Goal: Information Seeking & Learning: Learn about a topic

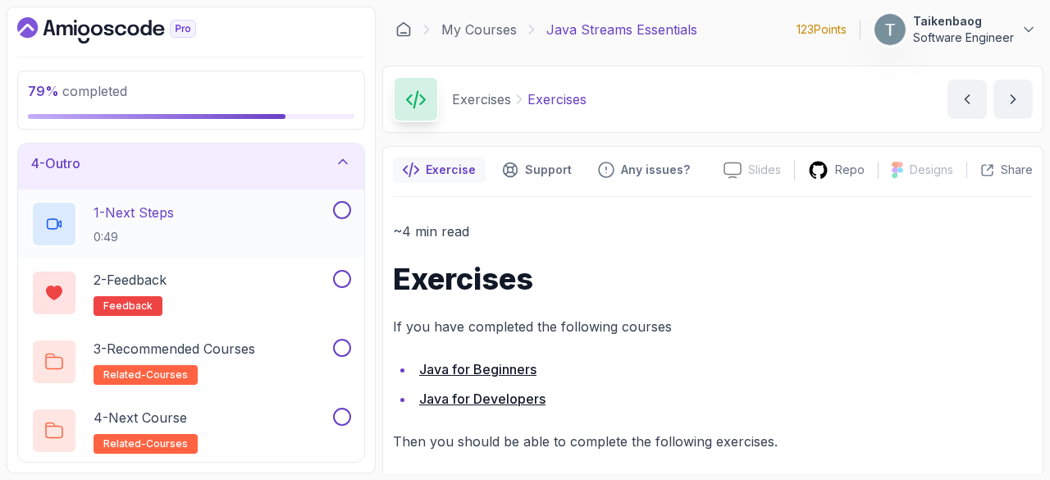
click at [203, 206] on div "1 - Next Steps 0:49" at bounding box center [180, 224] width 298 height 46
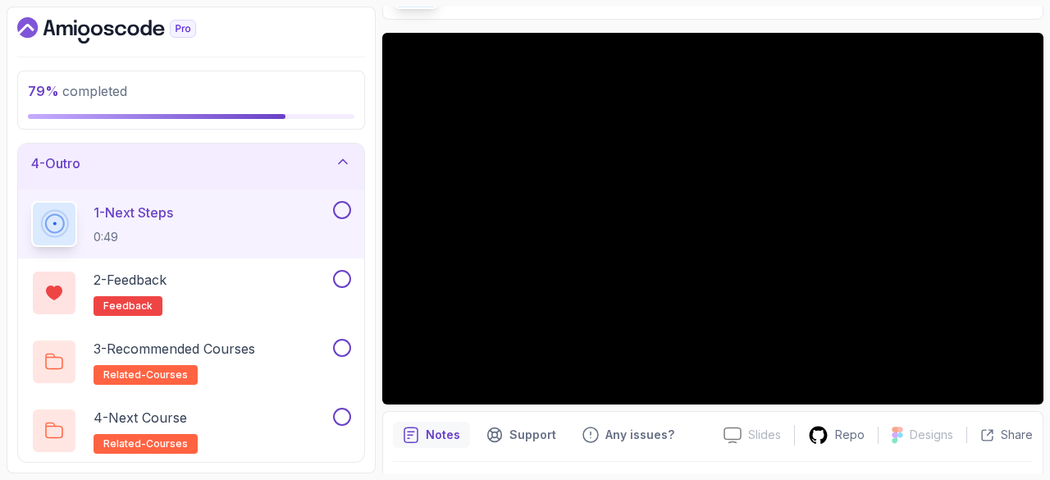
scroll to position [114, 0]
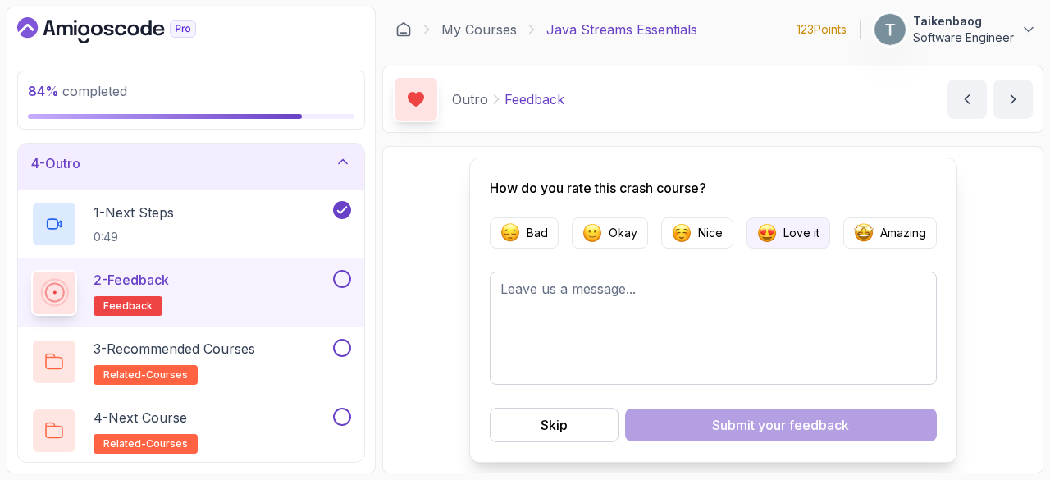
click at [786, 244] on button "Love it" at bounding box center [788, 232] width 84 height 31
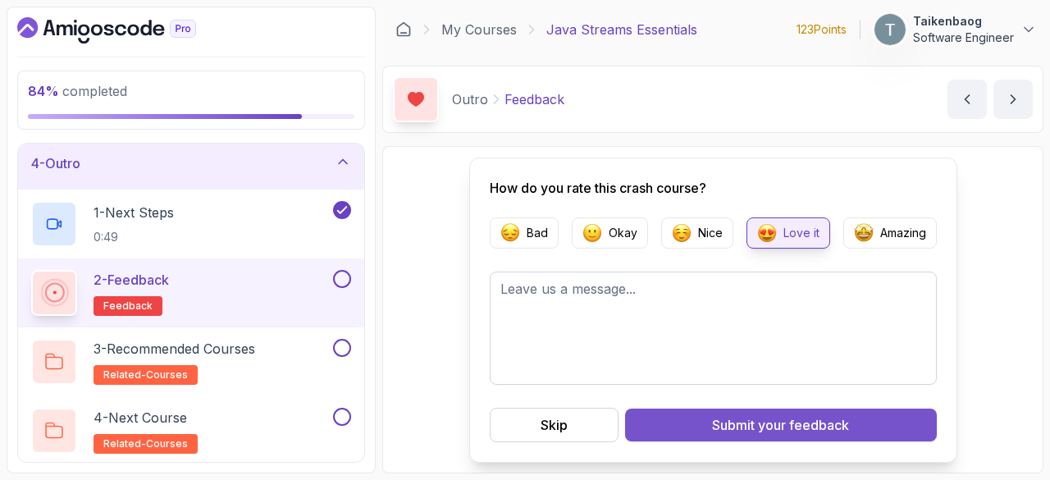
click at [736, 426] on div "Submit your feedback" at bounding box center [780, 425] width 137 height 20
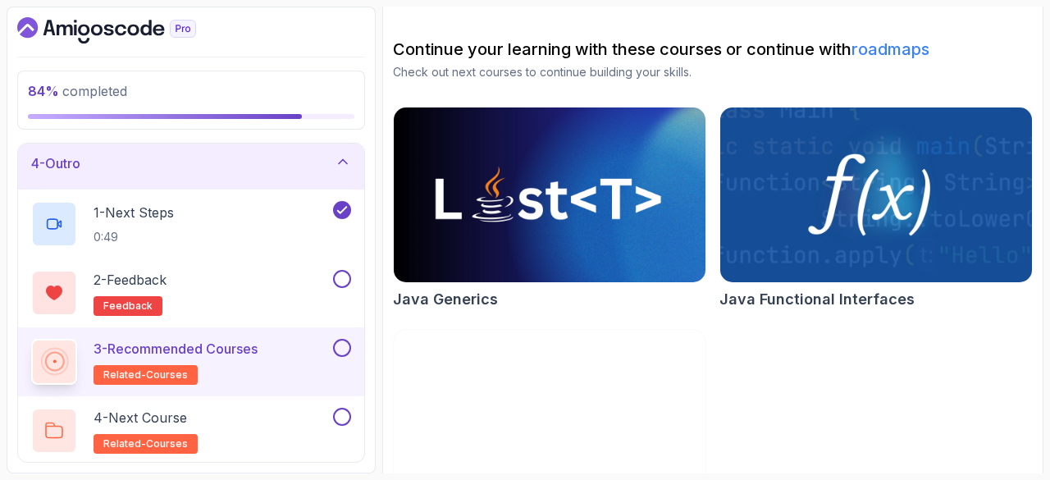
scroll to position [219, 0]
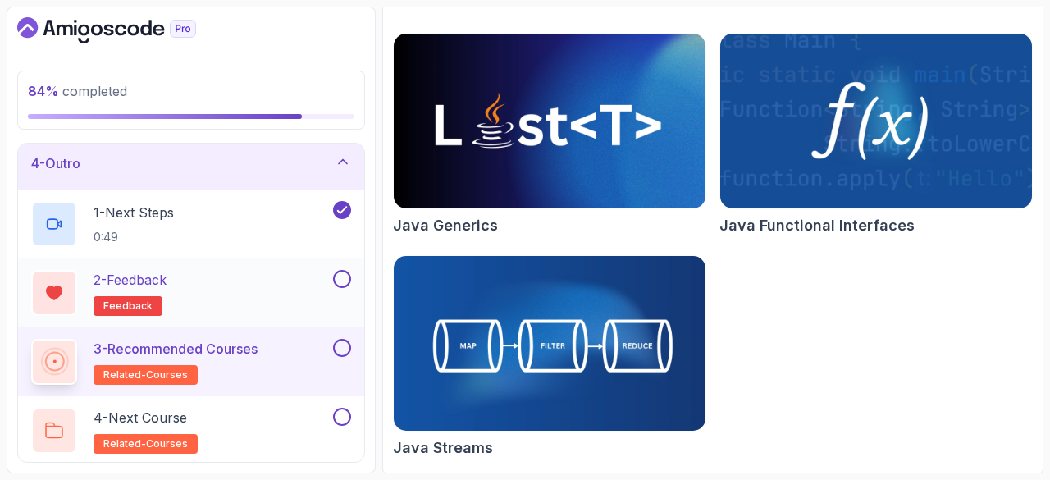
click at [254, 275] on div "2 - Feedback feedback" at bounding box center [180, 293] width 298 height 46
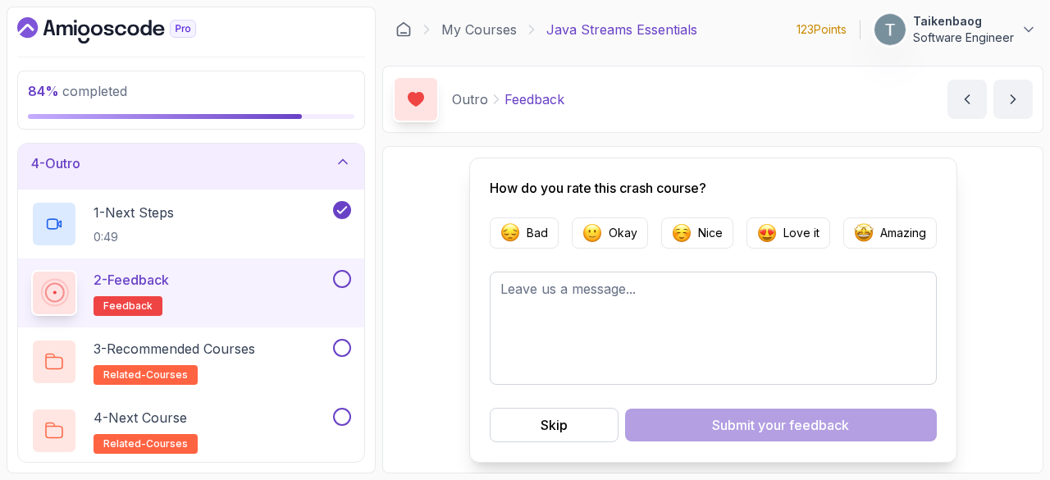
click at [339, 270] on button at bounding box center [342, 279] width 18 height 18
click at [298, 340] on div "3 - Recommended Courses related-courses" at bounding box center [180, 362] width 298 height 46
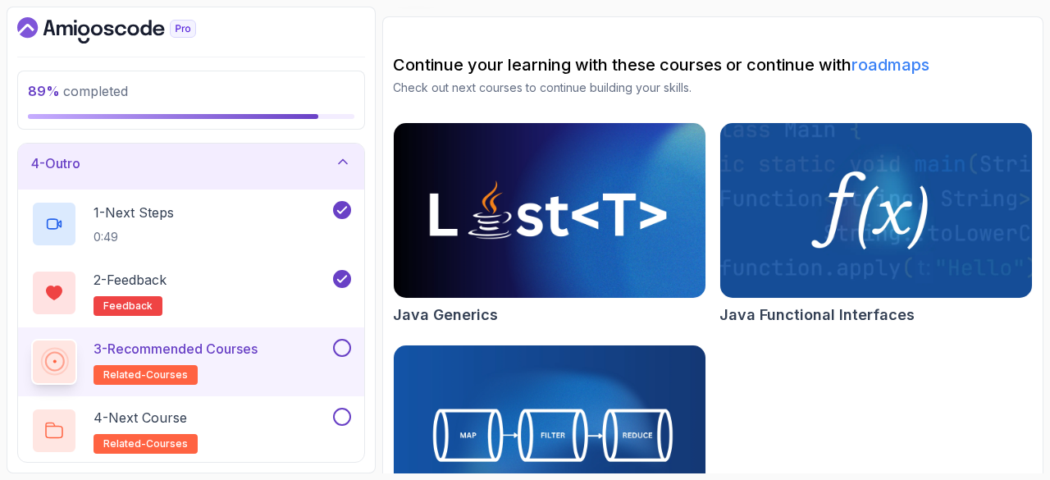
scroll to position [219, 0]
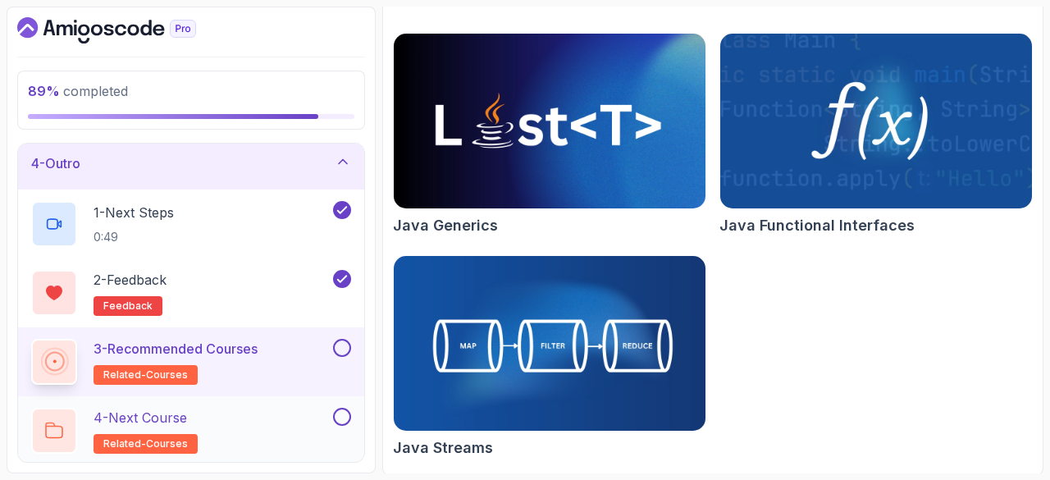
click at [317, 418] on div "4 - Next Course related-courses" at bounding box center [180, 431] width 298 height 46
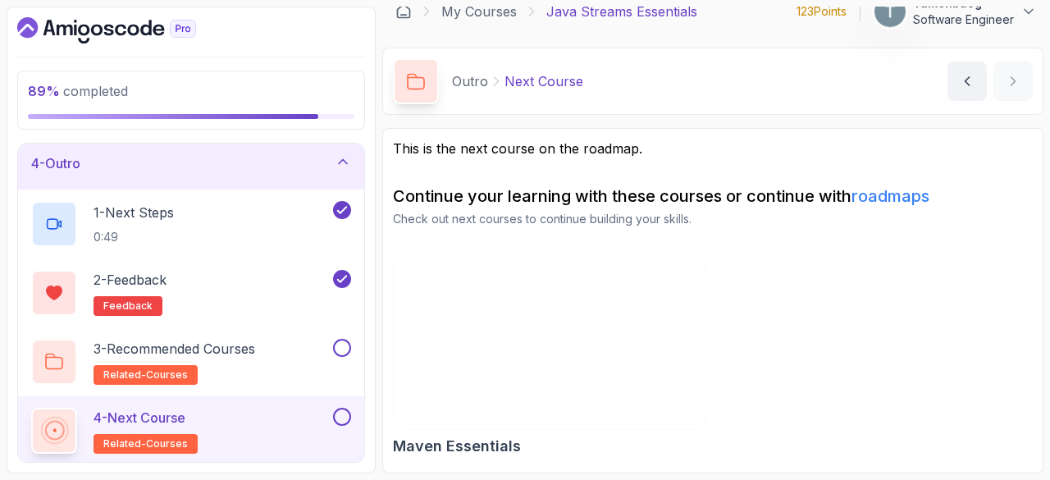
scroll to position [16, 0]
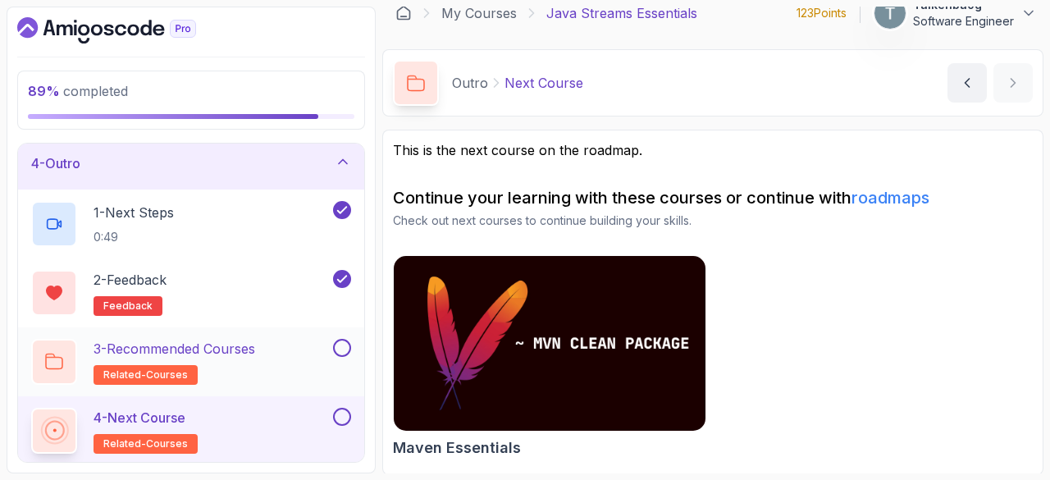
click at [298, 345] on div "3 - Recommended Courses related-courses" at bounding box center [180, 362] width 298 height 46
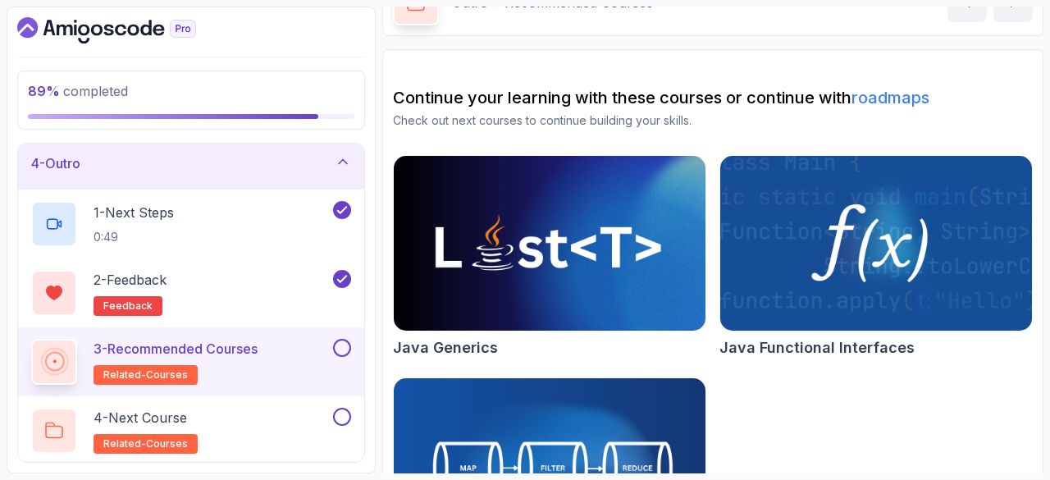
scroll to position [219, 0]
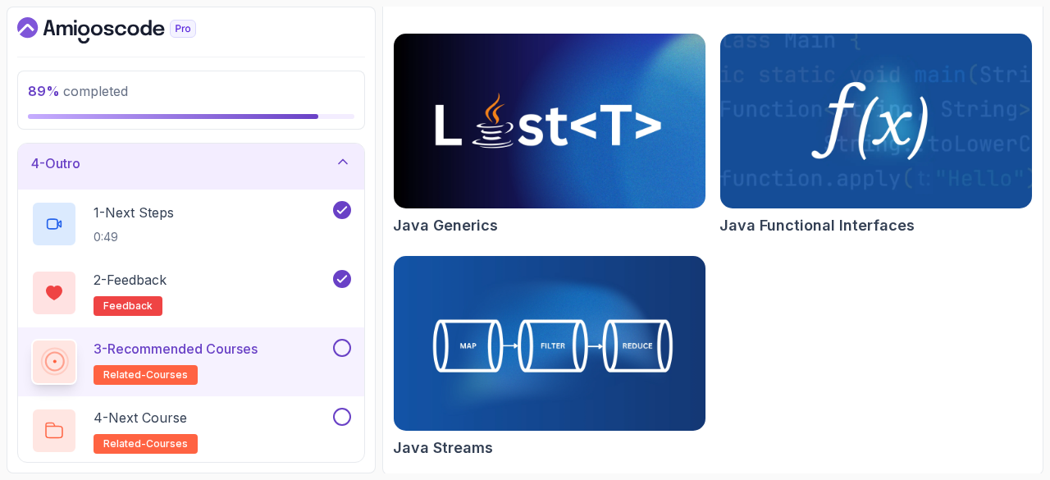
click at [344, 352] on button at bounding box center [342, 348] width 18 height 18
click at [344, 352] on icon at bounding box center [342, 347] width 15 height 16
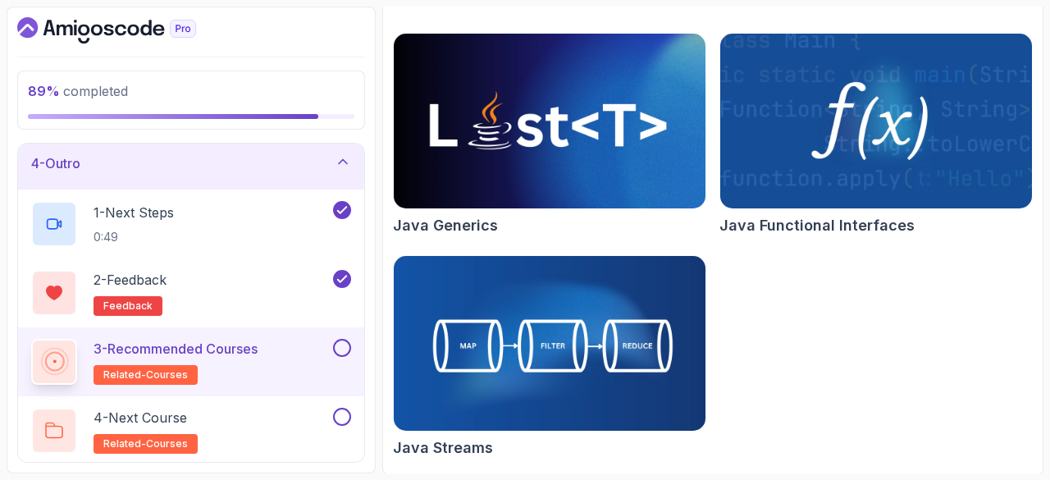
click at [538, 170] on img at bounding box center [549, 122] width 327 height 184
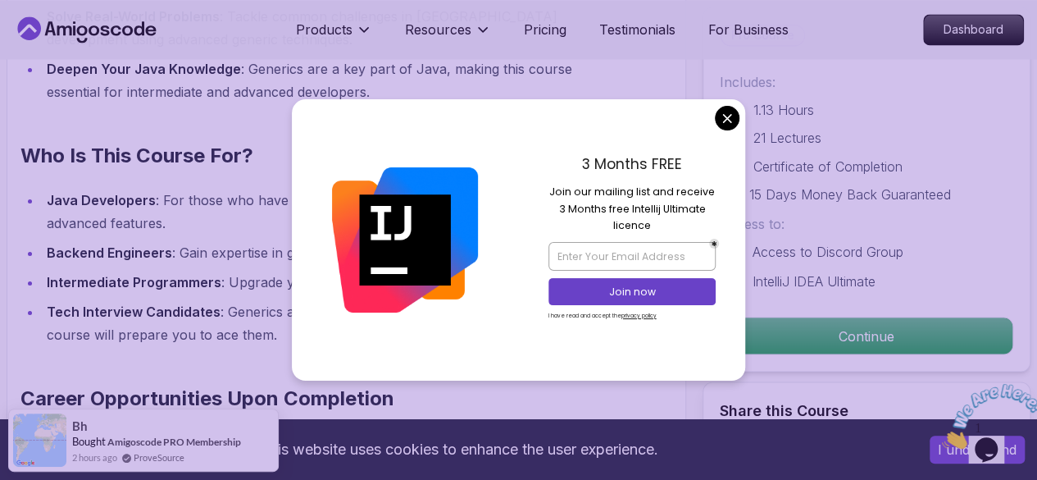
scroll to position [1411, 0]
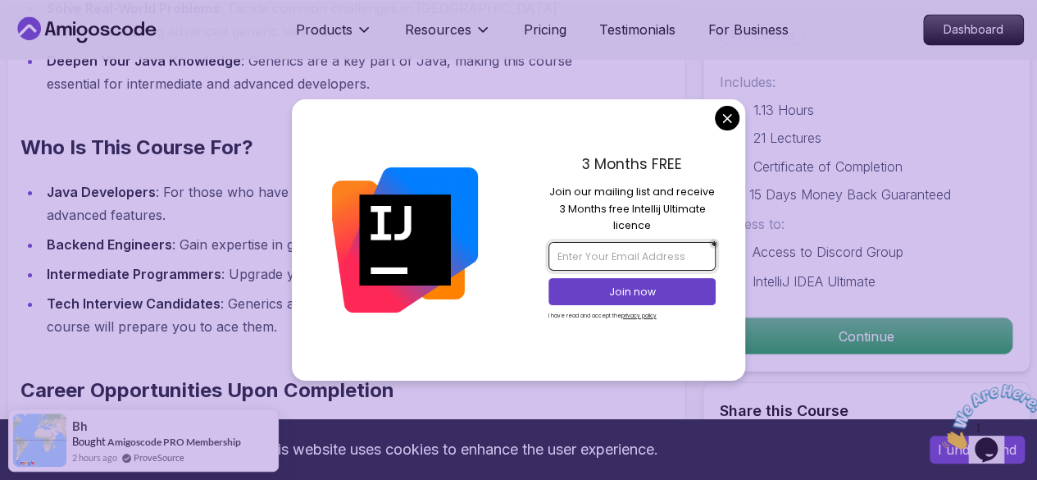
click at [612, 250] on input "email" at bounding box center [632, 256] width 167 height 28
type input "stephenajoses@gmail.com"
click at [646, 286] on p "Join now" at bounding box center [632, 292] width 136 height 15
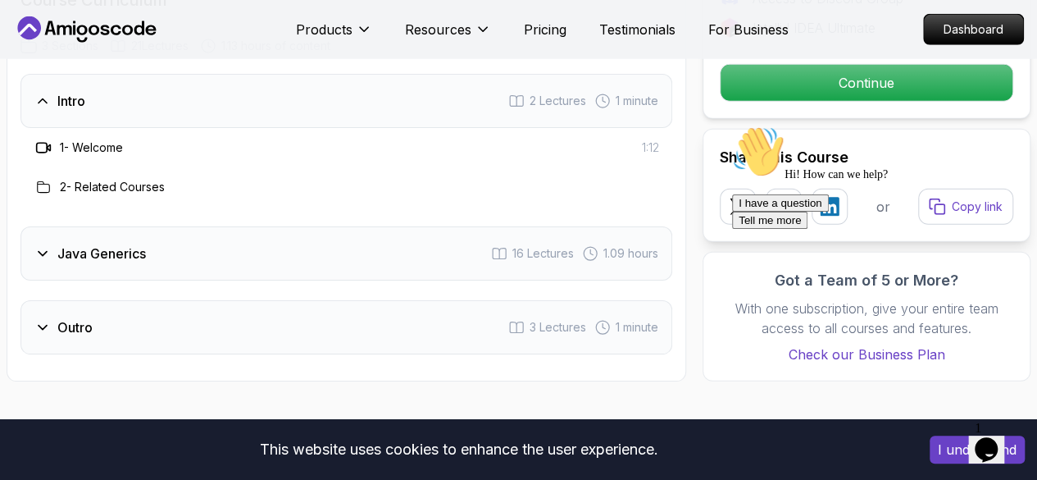
scroll to position [2219, 0]
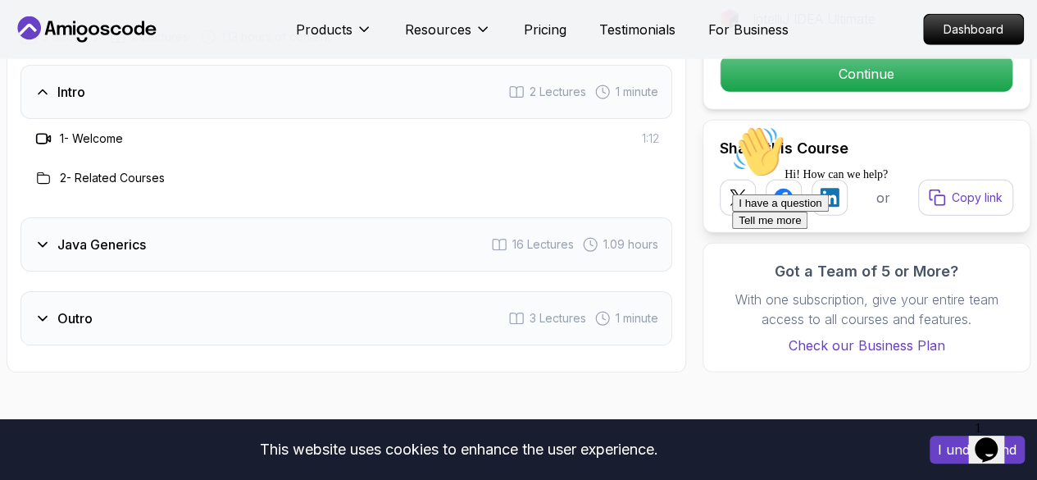
click at [100, 134] on h3 "1 - Welcome" at bounding box center [91, 138] width 63 height 16
click at [37, 136] on icon at bounding box center [43, 138] width 16 height 16
click at [89, 136] on h3 "1 - Welcome" at bounding box center [91, 138] width 63 height 16
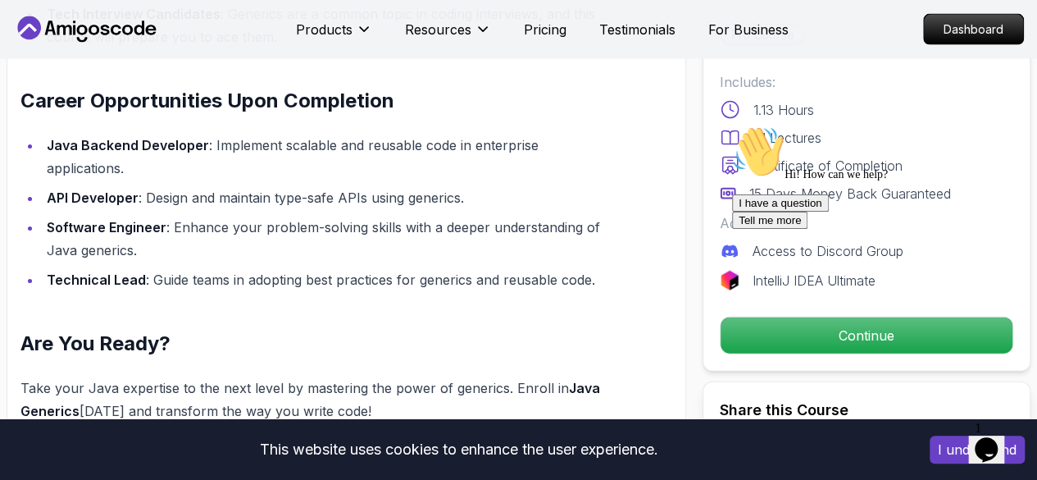
scroll to position [1674, 0]
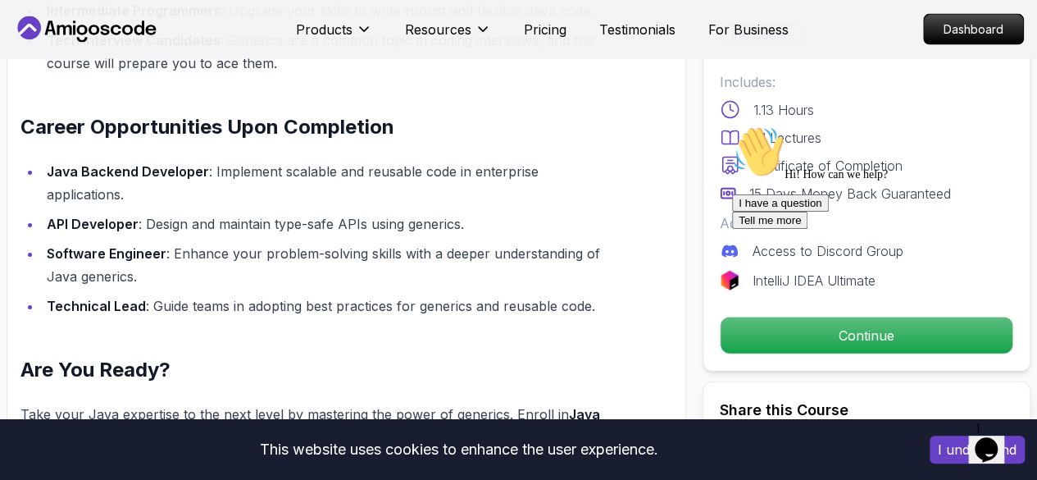
click at [837, 229] on div "I have a question Tell me more" at bounding box center [879, 211] width 295 height 34
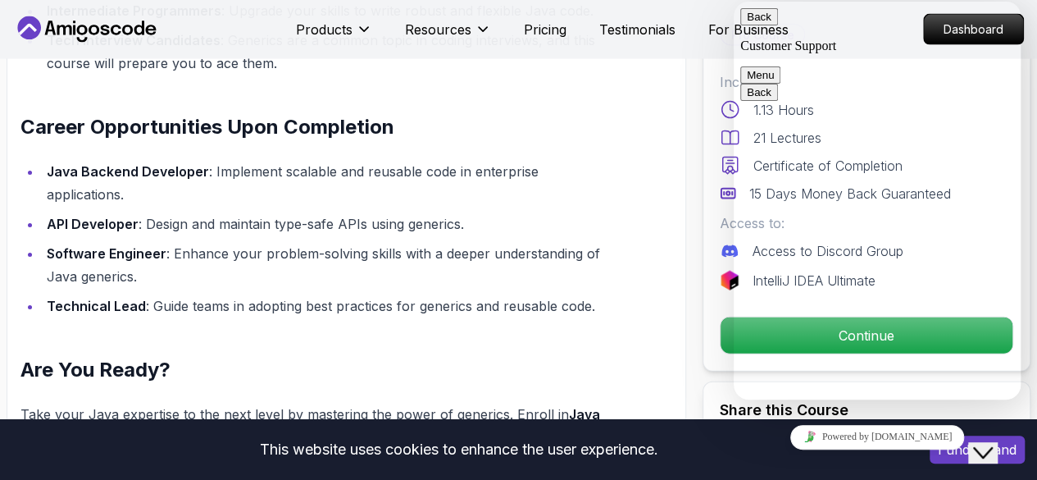
click at [781, 66] on button "Menu" at bounding box center [760, 74] width 40 height 17
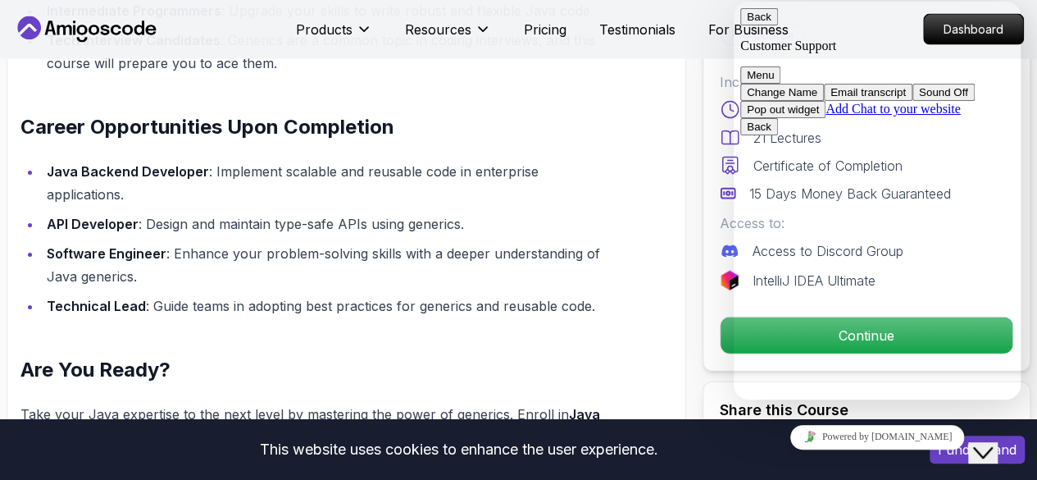
click at [992, 443] on icon "Close Chat This icon closes the chat window." at bounding box center [983, 453] width 20 height 20
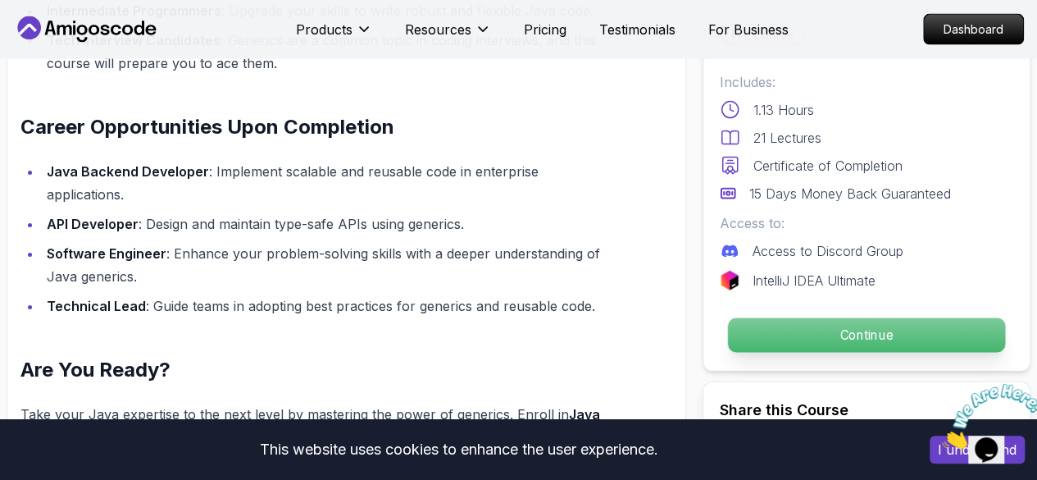
click at [791, 339] on p "Continue" at bounding box center [866, 335] width 277 height 34
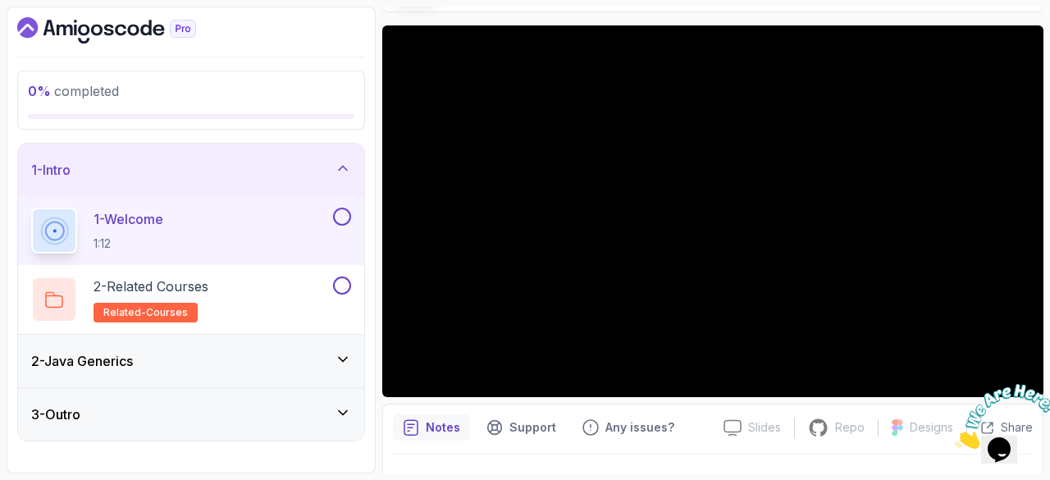
scroll to position [121, 0]
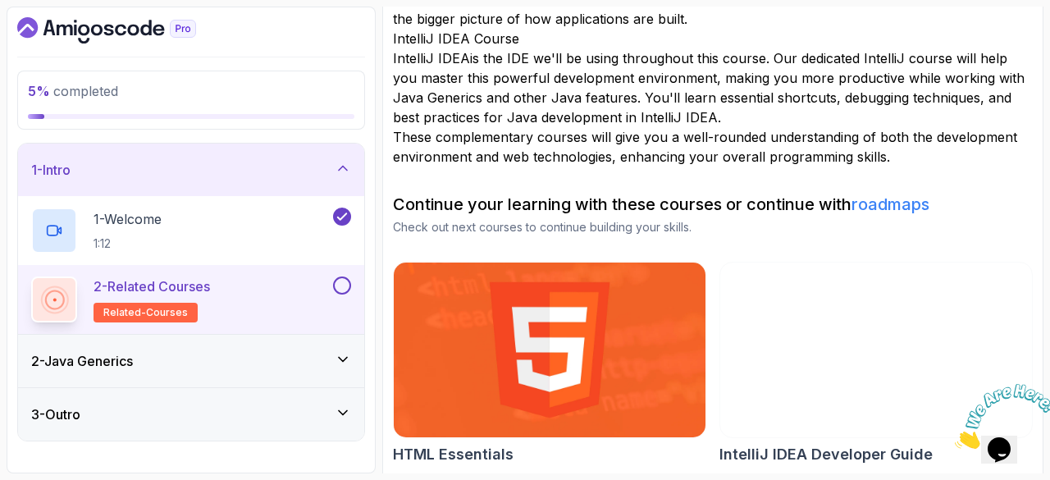
scroll to position [233, 0]
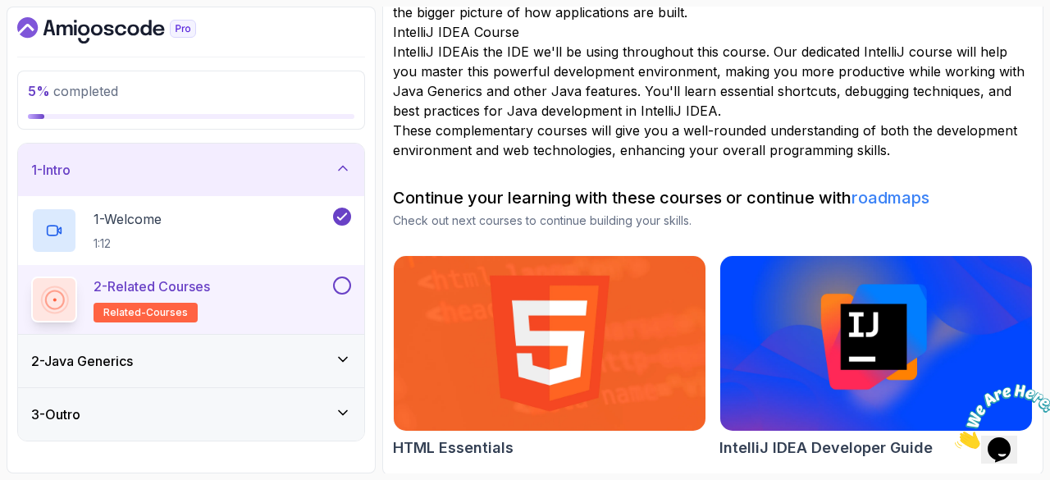
click at [289, 283] on div "2 - Related Courses related-courses" at bounding box center [180, 299] width 298 height 46
click at [341, 285] on button at bounding box center [342, 285] width 18 height 18
click at [228, 365] on div "2 - Java Generics" at bounding box center [191, 361] width 320 height 20
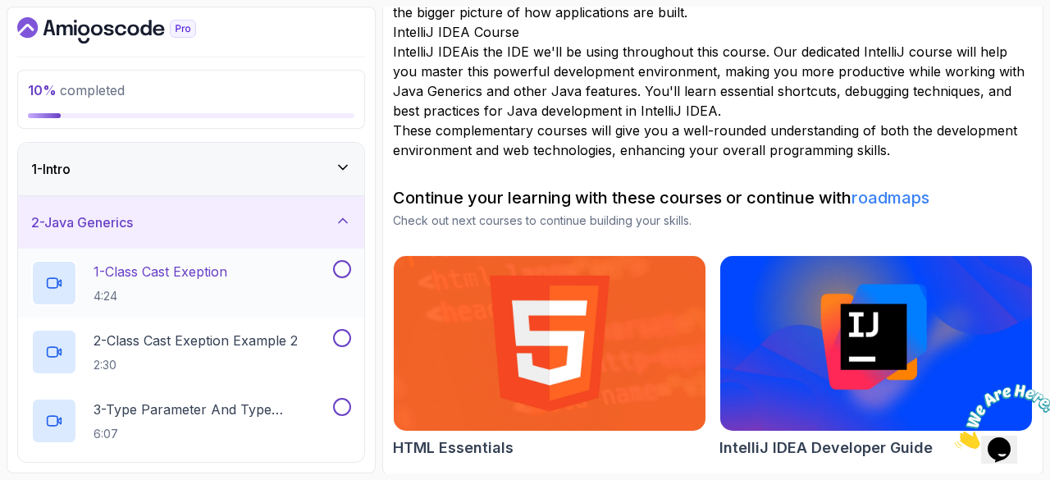
click at [258, 269] on div "1 - Class Cast Exeption 4:24" at bounding box center [180, 283] width 298 height 46
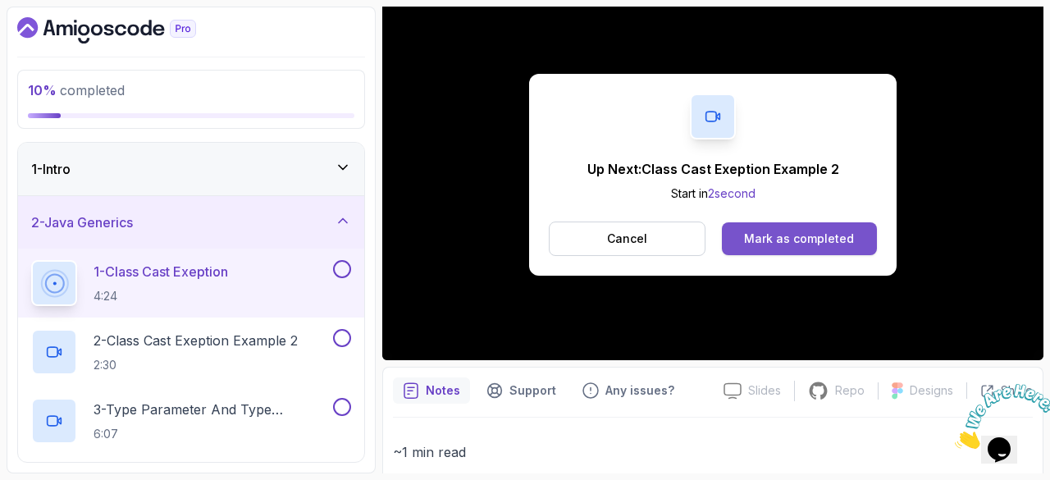
click at [780, 235] on div "Mark as completed" at bounding box center [799, 238] width 110 height 16
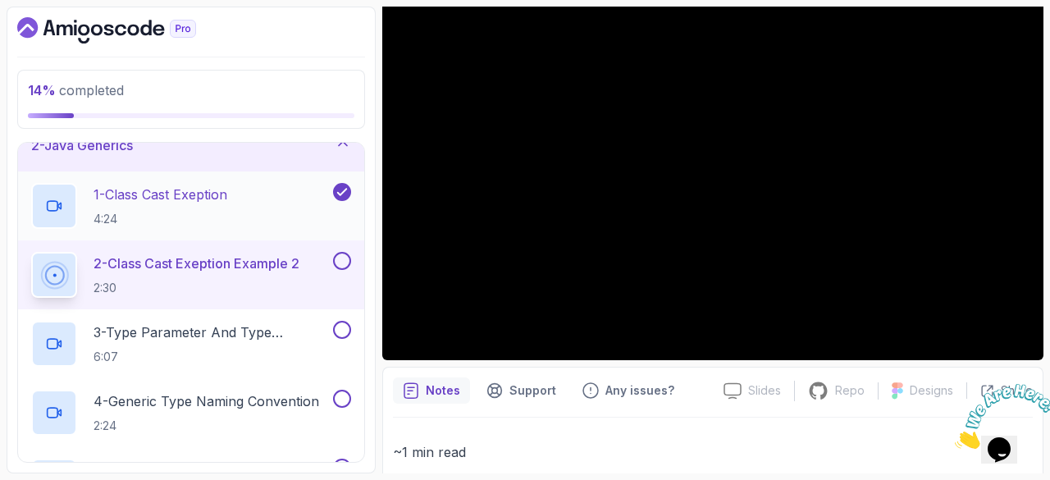
scroll to position [78, 0]
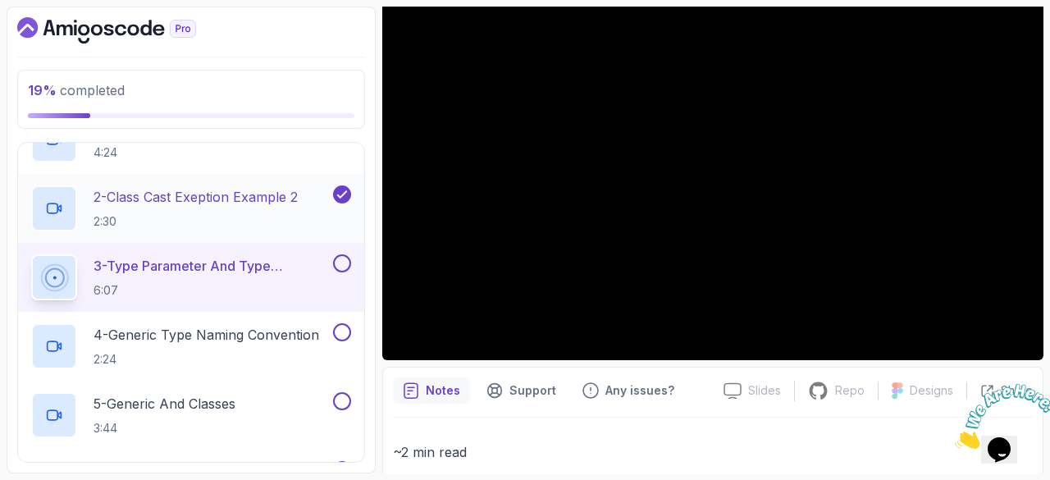
scroll to position [144, 0]
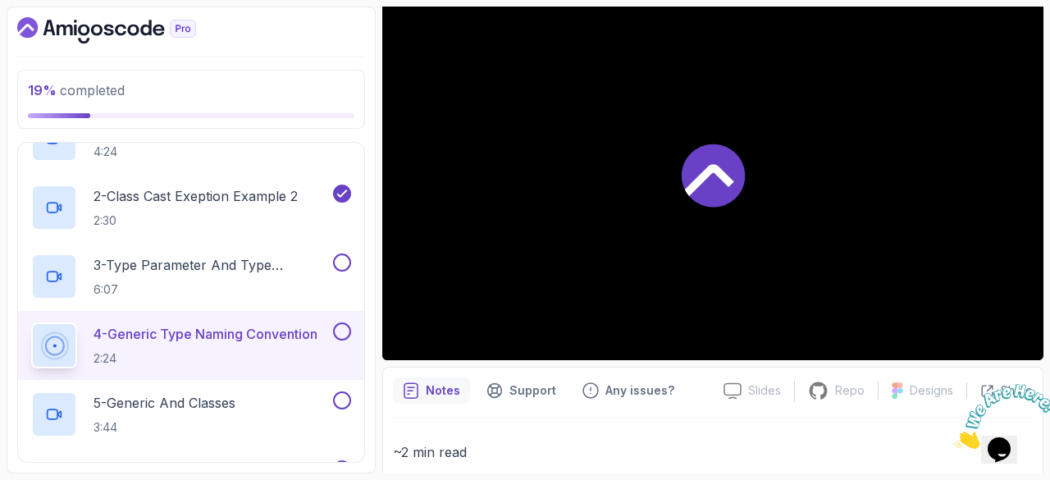
click at [772, 230] on div at bounding box center [712, 174] width 661 height 371
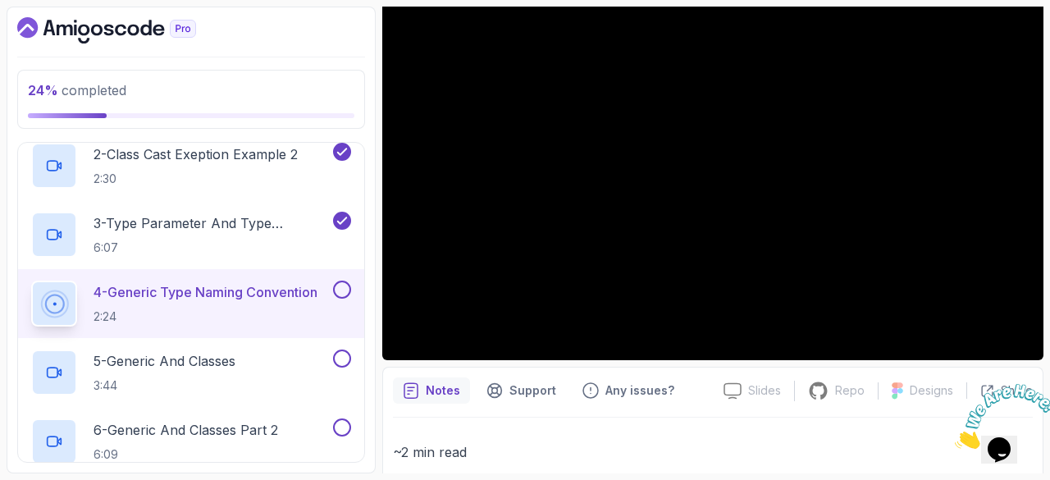
scroll to position [183, 0]
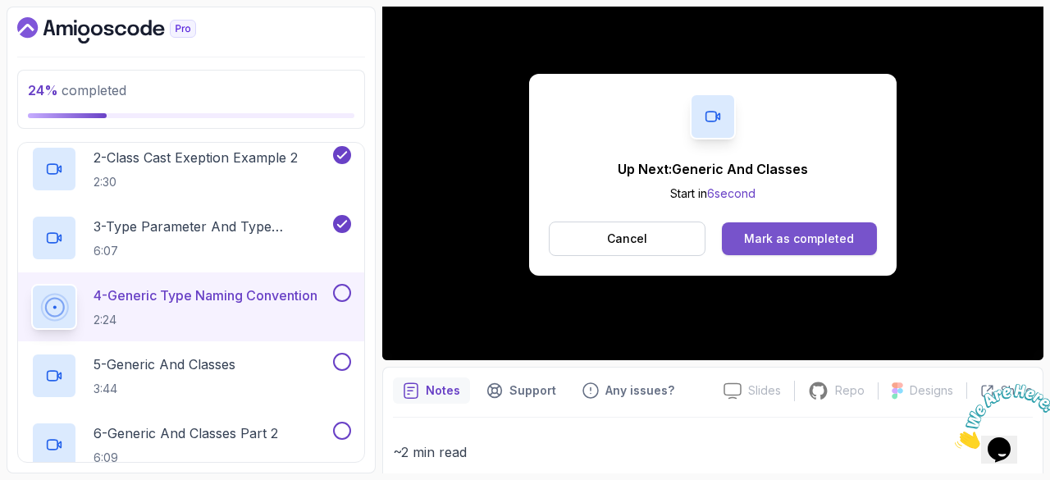
click at [779, 239] on div "Mark as completed" at bounding box center [799, 238] width 110 height 16
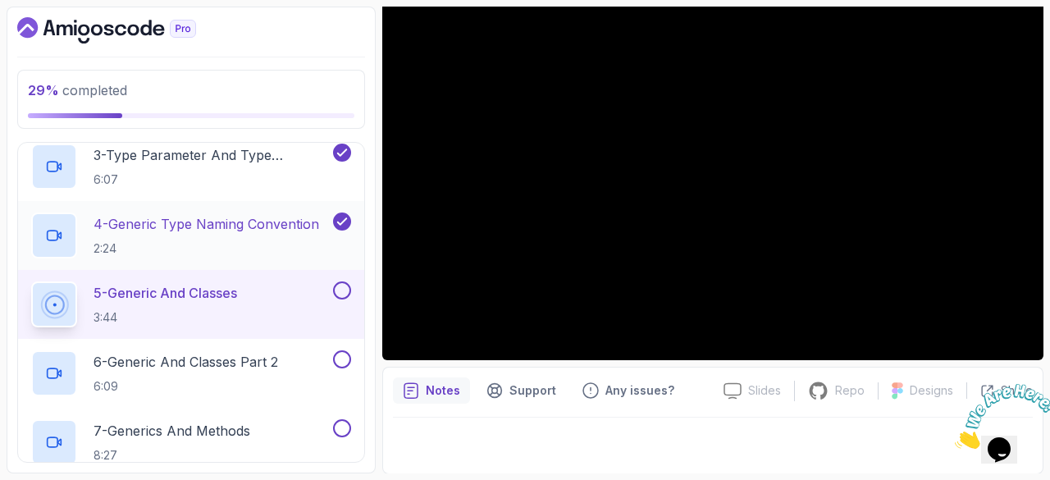
scroll to position [255, 0]
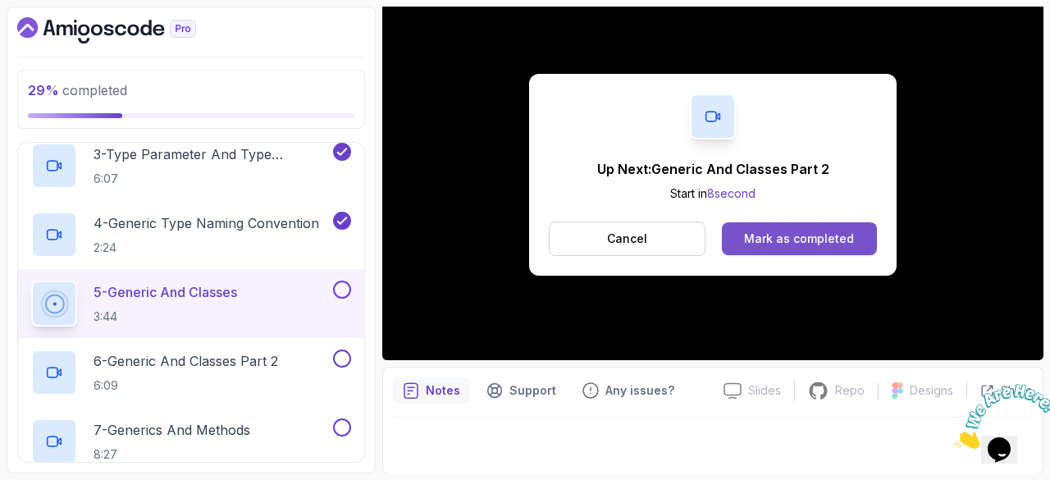
click at [844, 232] on div "Mark as completed" at bounding box center [799, 238] width 110 height 16
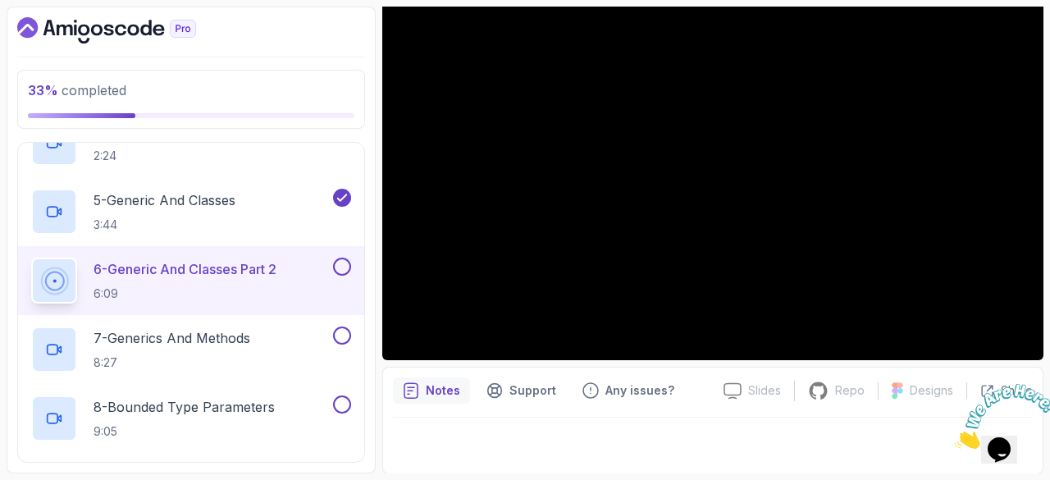
scroll to position [344, 0]
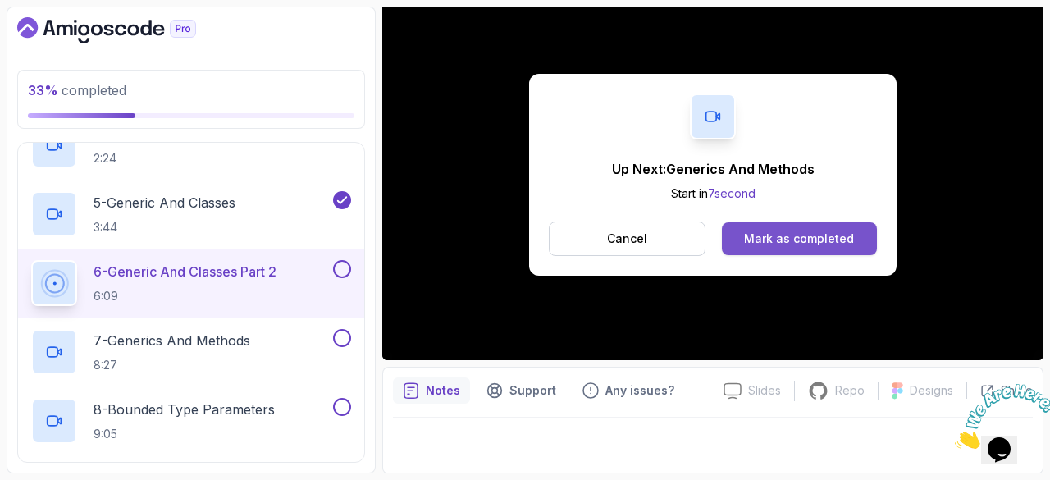
click at [780, 229] on button "Mark as completed" at bounding box center [799, 238] width 155 height 33
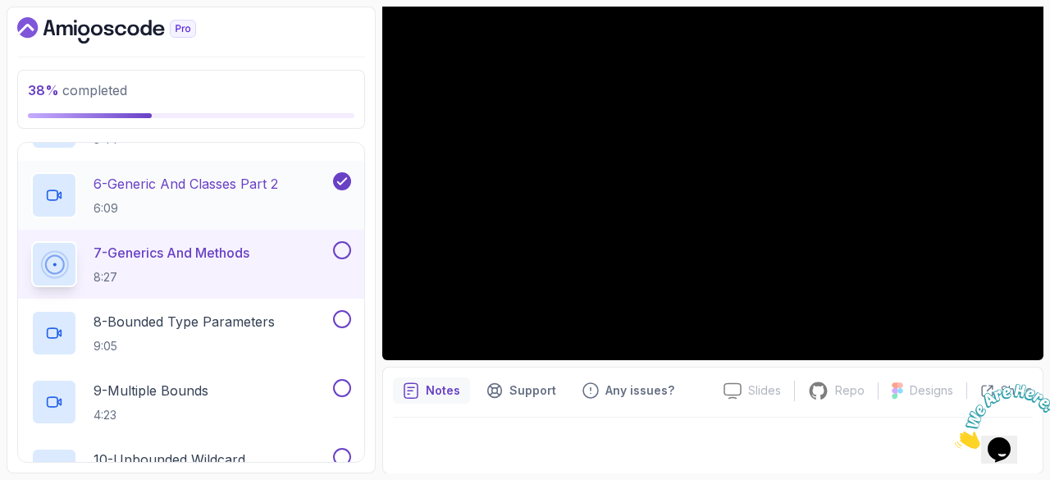
scroll to position [435, 0]
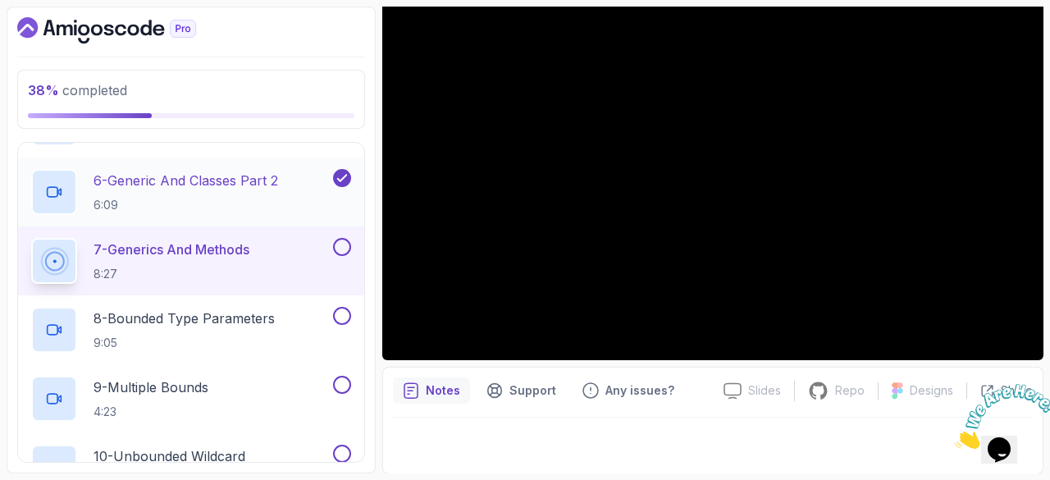
click at [288, 192] on div "6 - Generic And Classes Part 2 6:09" at bounding box center [180, 192] width 298 height 46
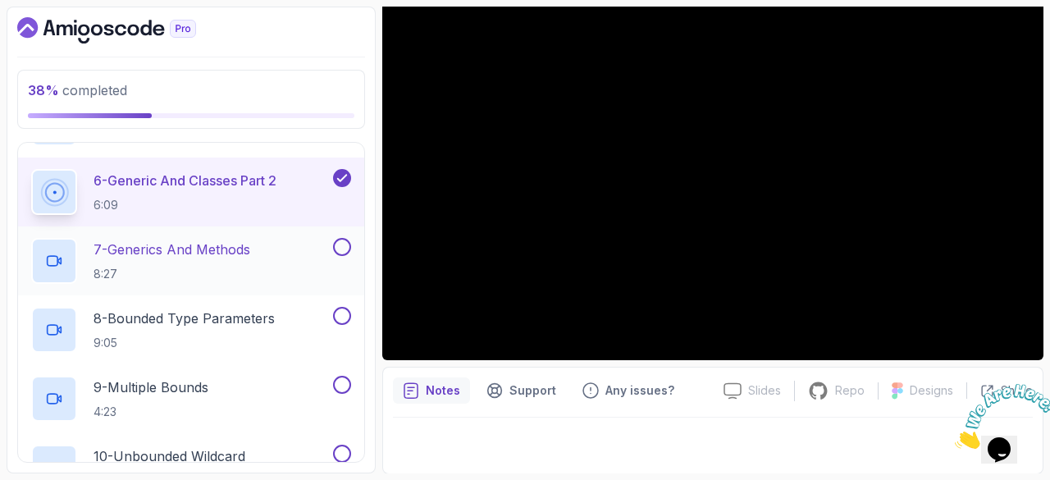
click at [264, 242] on div "7 - Generics And Methods 8:27" at bounding box center [180, 261] width 298 height 46
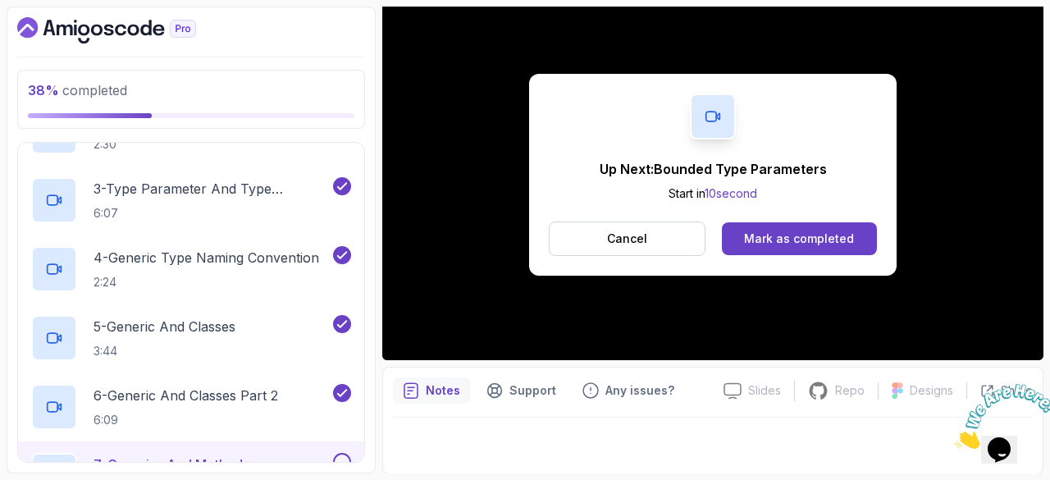
scroll to position [225, 0]
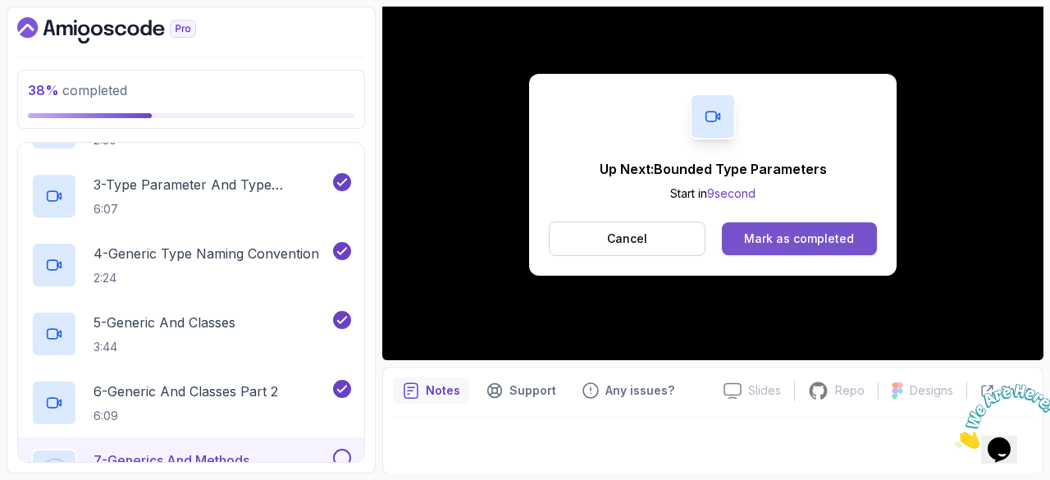
click at [764, 245] on div "Mark as completed" at bounding box center [799, 238] width 110 height 16
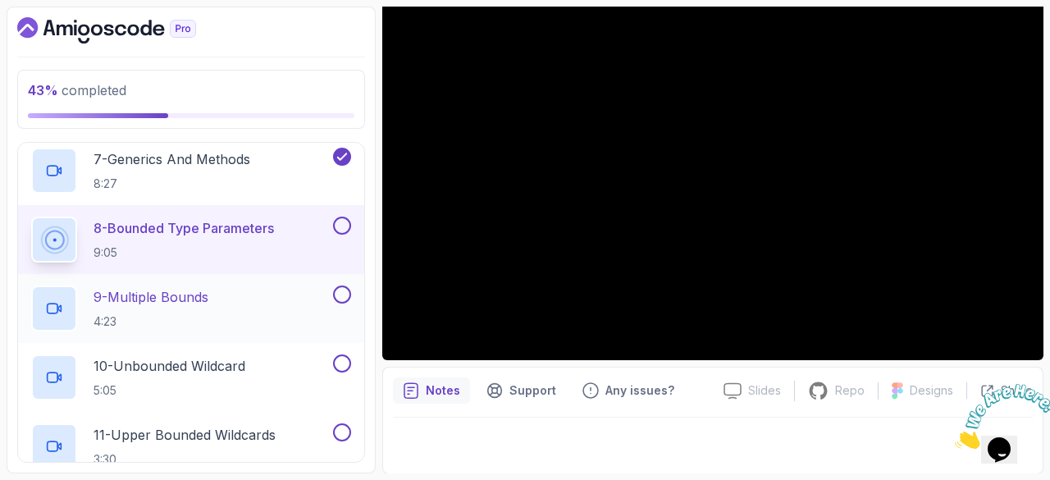
scroll to position [525, 0]
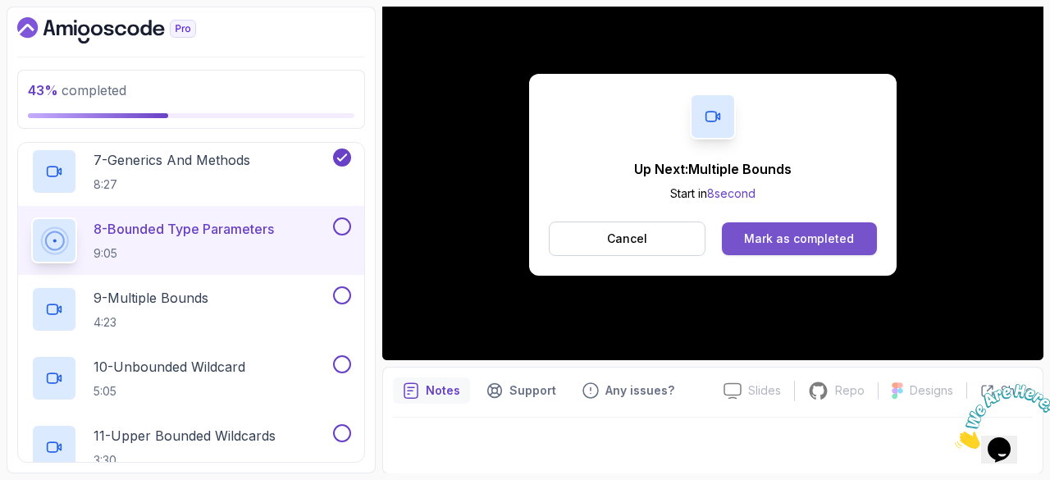
click at [782, 228] on button "Mark as completed" at bounding box center [799, 238] width 155 height 33
